Goal: Task Accomplishment & Management: Manage account settings

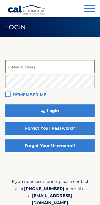
click at [64, 71] on input "email" at bounding box center [49, 66] width 89 height 13
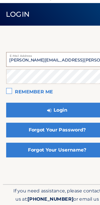
type input "liliana.m.cabal@gmail.com"
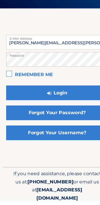
click at [11, 90] on label "Remember Me" at bounding box center [49, 95] width 89 height 10
click at [0, 0] on input "Remember Me" at bounding box center [0, 0] width 0 height 0
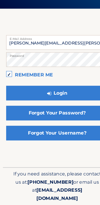
click at [65, 101] on button "Login" at bounding box center [49, 107] width 89 height 13
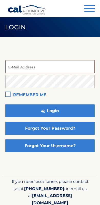
click at [42, 69] on input "email" at bounding box center [49, 66] width 89 height 13
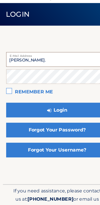
click at [50, 104] on button "Login" at bounding box center [49, 110] width 89 height 13
type input "liliana.m.cabal@gmail.com"
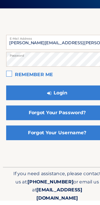
click at [7, 90] on label "Remember Me" at bounding box center [49, 95] width 89 height 10
click at [0, 0] on input "Remember Me" at bounding box center [0, 0] width 0 height 0
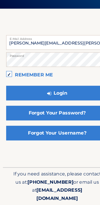
click at [61, 101] on button "Login" at bounding box center [49, 107] width 89 height 13
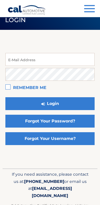
scroll to position [13, 0]
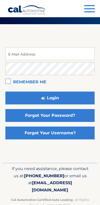
click at [70, 111] on link "Forgot Your Password?" at bounding box center [49, 115] width 89 height 13
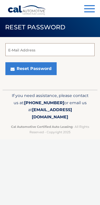
click at [69, 53] on input "E-Mail Address" at bounding box center [49, 49] width 89 height 13
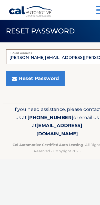
type input "liliana.m.cabal@gmail.com"
click at [44, 70] on button "Reset Password" at bounding box center [30, 68] width 51 height 13
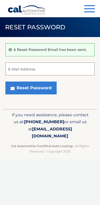
click at [69, 69] on input "E-Mail Address" at bounding box center [49, 68] width 89 height 13
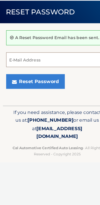
click at [56, 62] on input "E-Mail Address" at bounding box center [49, 68] width 89 height 13
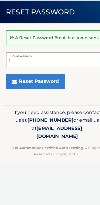
type input "l"
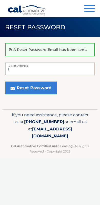
click at [94, 10] on button "Menu" at bounding box center [89, 9] width 11 height 8
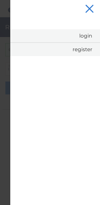
click at [89, 39] on link "Login" at bounding box center [55, 35] width 90 height 13
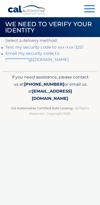
click at [76, 48] on link "Text my security code to xxx-xxx-3251" at bounding box center [44, 47] width 78 height 5
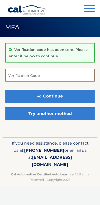
click at [66, 75] on input "Verification Code" at bounding box center [49, 75] width 89 height 13
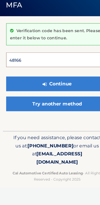
type input "481669"
click at [50, 90] on button "Continue" at bounding box center [49, 96] width 89 height 13
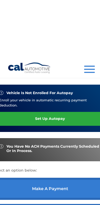
scroll to position [122, 0]
